Goal: Task Accomplishment & Management: Manage account settings

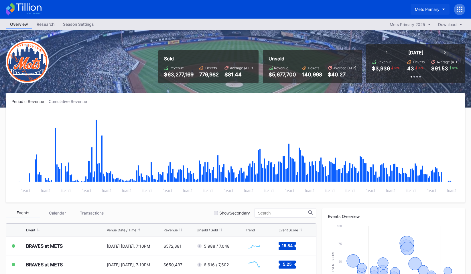
click at [421, 8] on div "Mets Primary" at bounding box center [427, 9] width 25 height 5
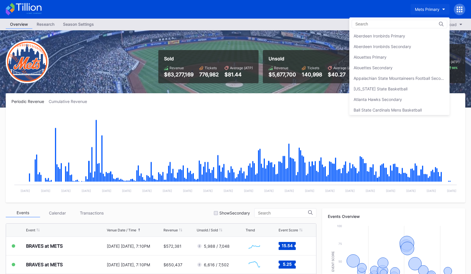
scroll to position [890, 0]
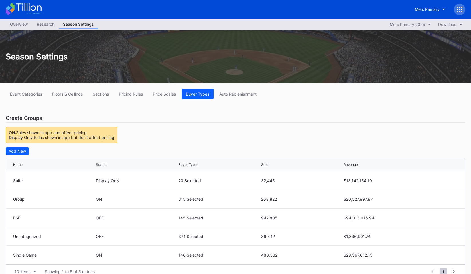
scroll to position [120, 0]
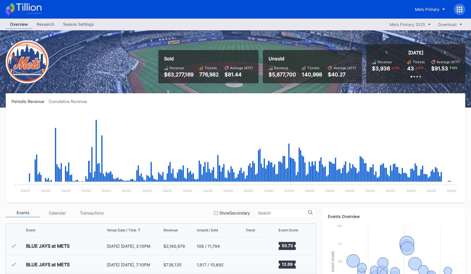
scroll to position [1098, 0]
